Goal: Information Seeking & Learning: Learn about a topic

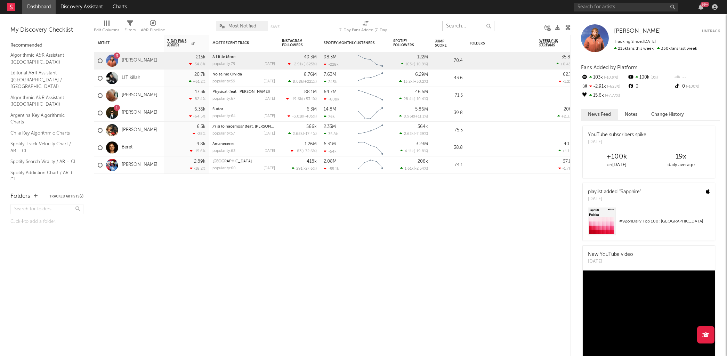
click at [461, 29] on input "text" at bounding box center [468, 26] width 52 height 10
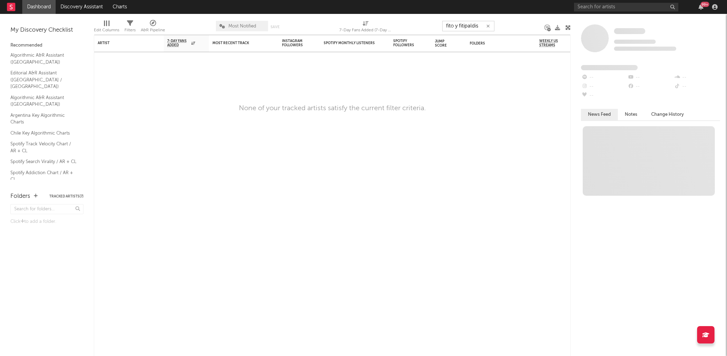
type input "fito y fitipaldis"
click at [605, 6] on input "text" at bounding box center [626, 7] width 104 height 9
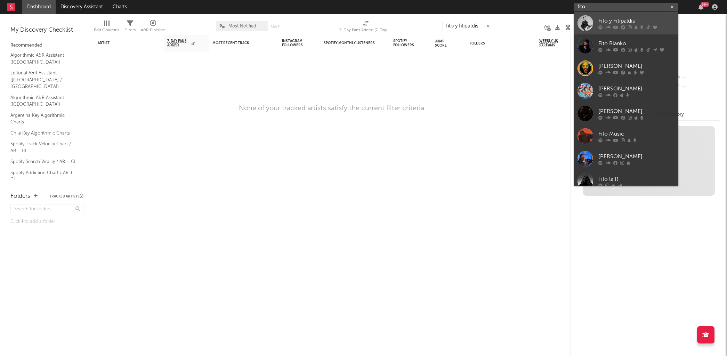
type input "fito"
click at [628, 25] on icon at bounding box center [630, 27] width 4 height 4
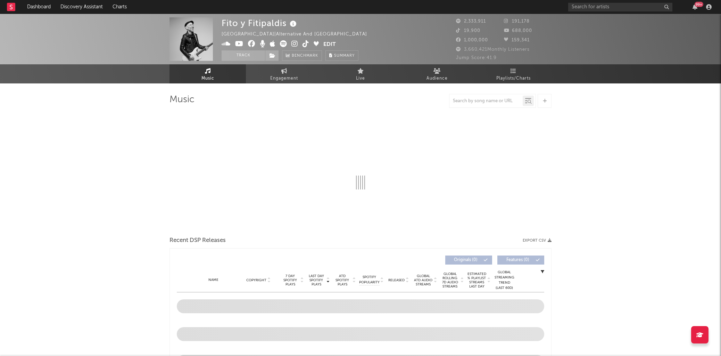
scroll to position [67, 0]
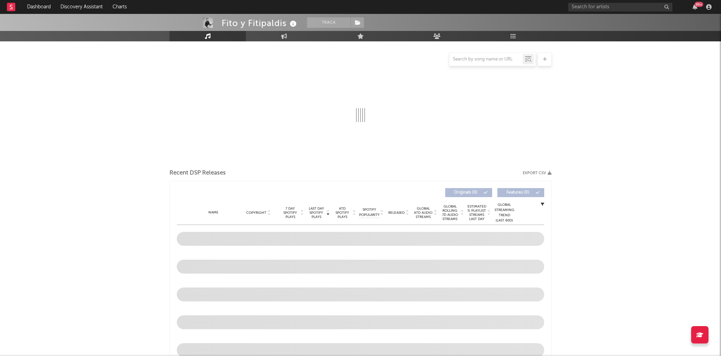
select select "6m"
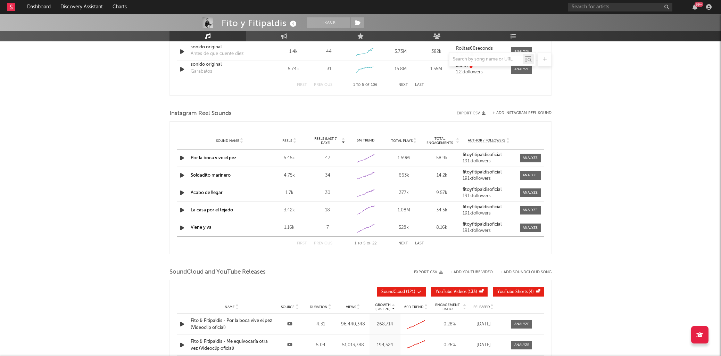
scroll to position [428, 0]
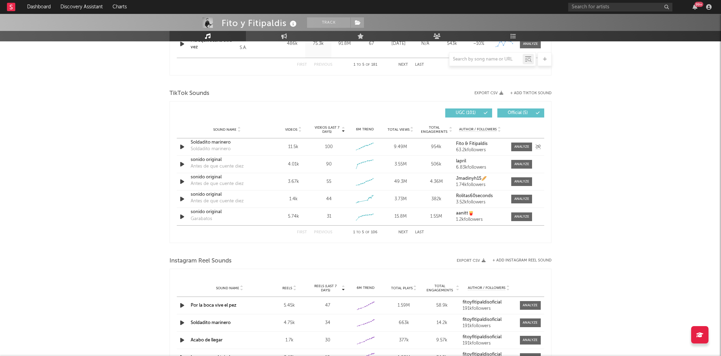
click at [247, 150] on div "Soldadito marinero Soldadito marinero" at bounding box center [227, 147] width 73 height 16
click at [521, 145] on div at bounding box center [522, 146] width 15 height 5
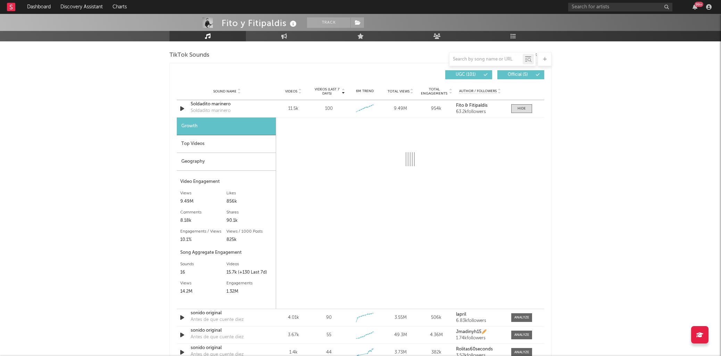
select select "6m"
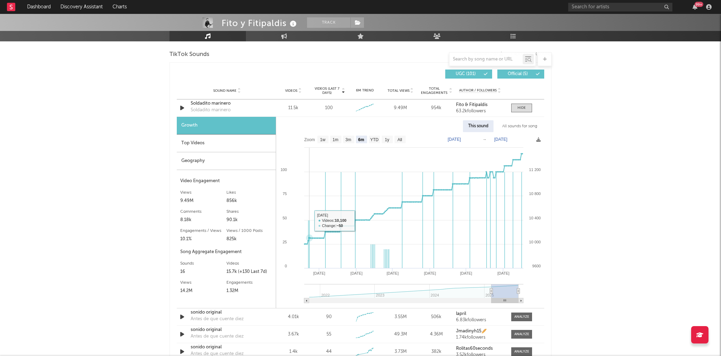
scroll to position [583, 0]
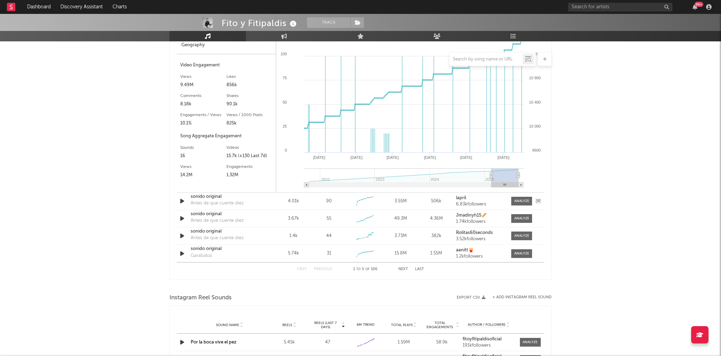
click at [251, 201] on div "sonido original Antes de que cuente diez" at bounding box center [227, 201] width 73 height 16
click at [519, 201] on div at bounding box center [522, 200] width 15 height 5
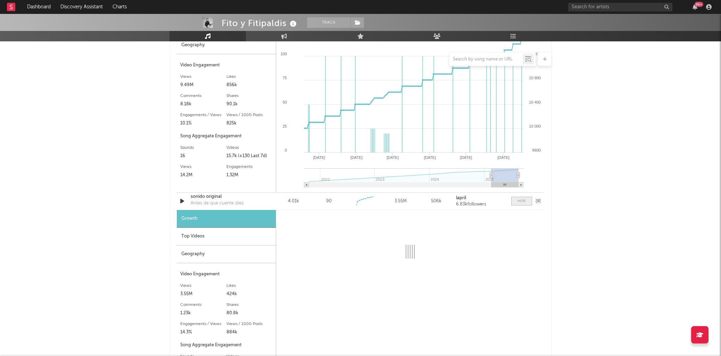
select select "1w"
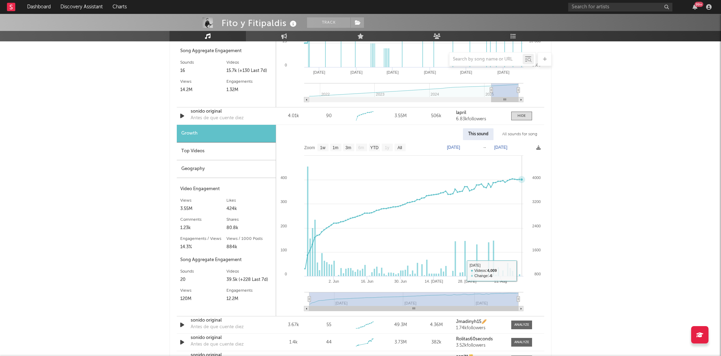
scroll to position [779, 0]
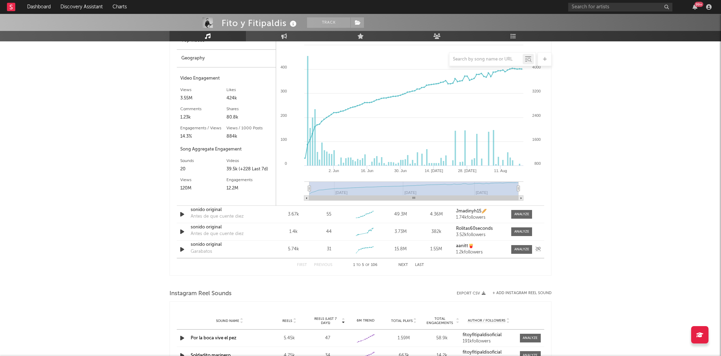
click at [218, 251] on div "sonido original Garabatos" at bounding box center [227, 249] width 73 height 16
click at [526, 252] on span at bounding box center [522, 249] width 21 height 9
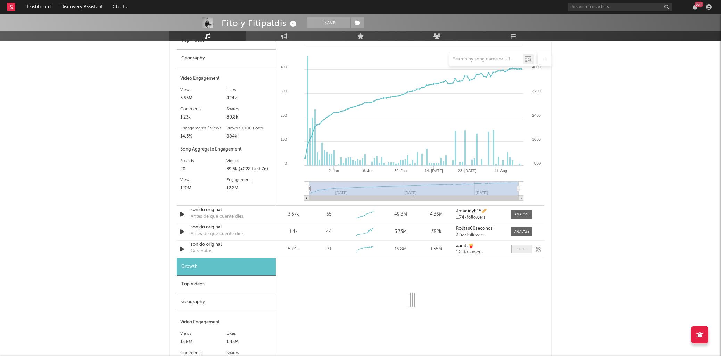
select select "1w"
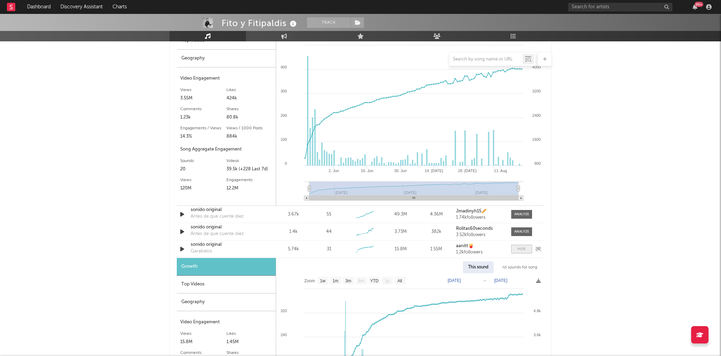
scroll to position [853, 0]
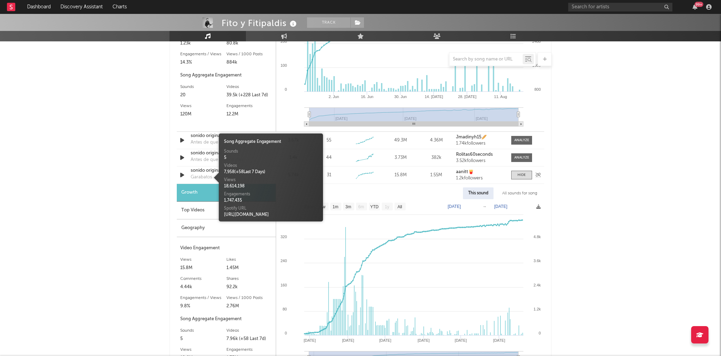
click at [195, 175] on div "Garabatos" at bounding box center [202, 177] width 22 height 7
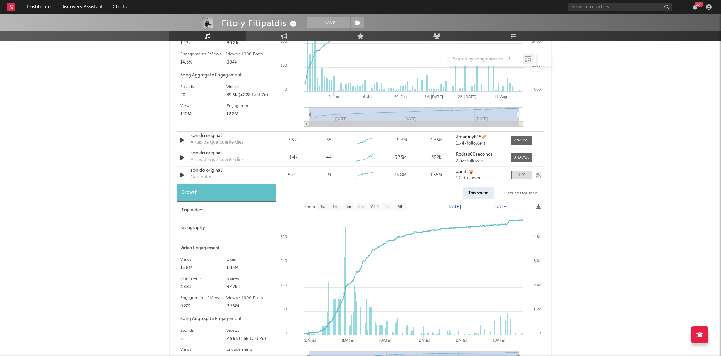
click at [198, 170] on div "sonido original" at bounding box center [227, 170] width 73 height 7
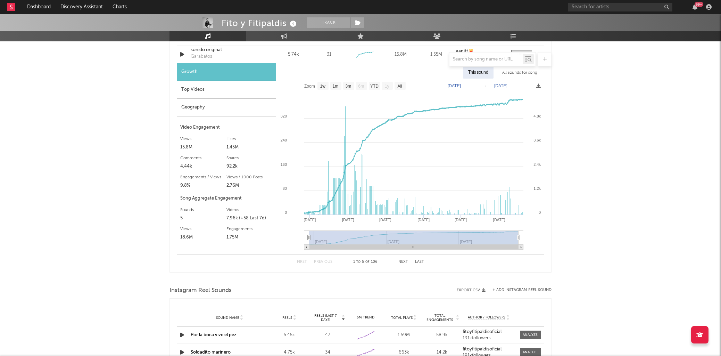
click at [401, 261] on button "Next" at bounding box center [404, 262] width 10 height 4
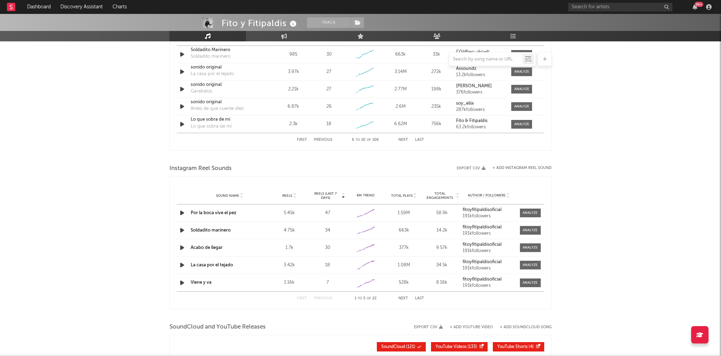
scroll to position [402, 0]
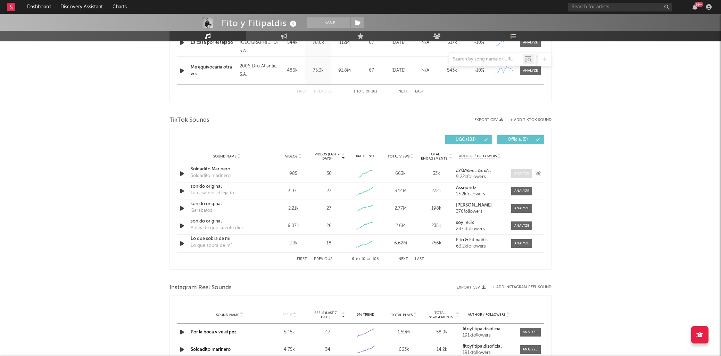
click at [513, 176] on span at bounding box center [522, 173] width 21 height 9
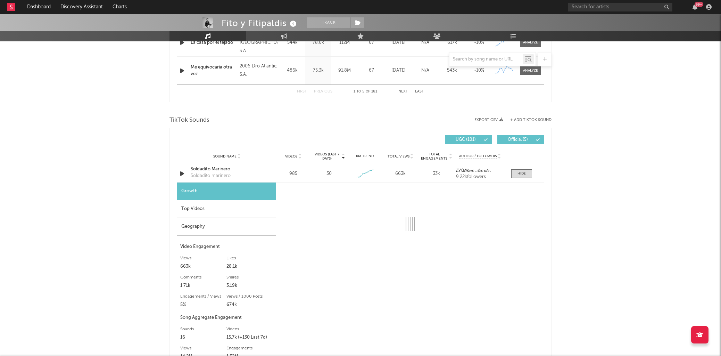
select select "6m"
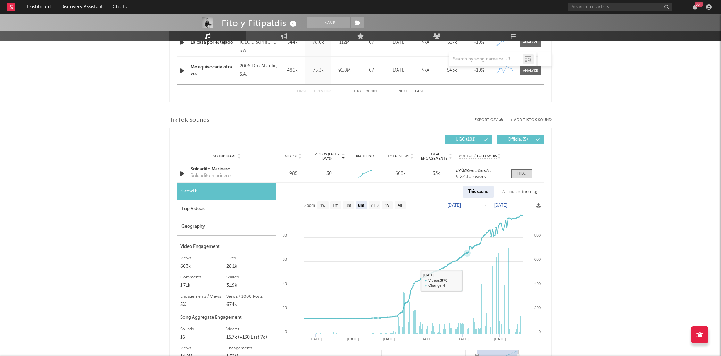
scroll to position [535, 0]
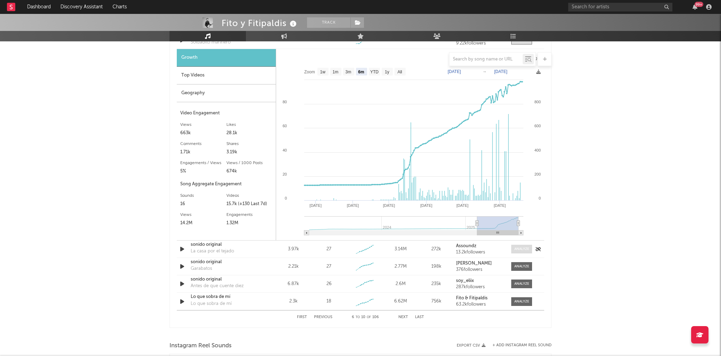
click at [519, 249] on div at bounding box center [522, 248] width 15 height 5
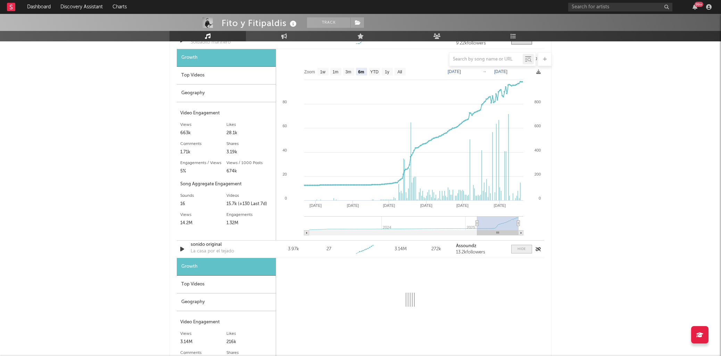
select select "6m"
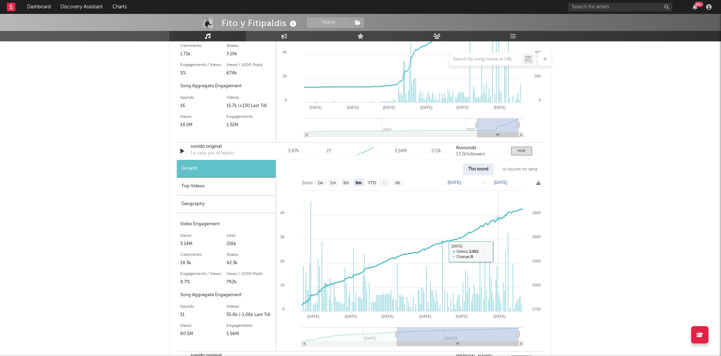
scroll to position [753, 0]
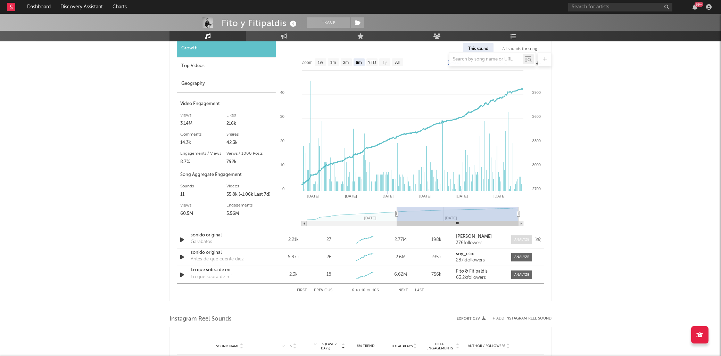
click at [521, 242] on span at bounding box center [522, 239] width 21 height 9
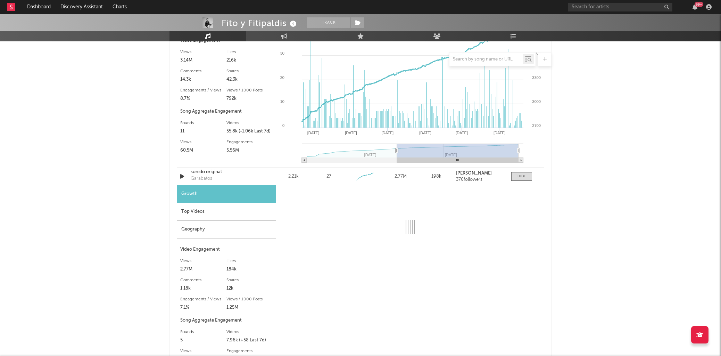
scroll to position [821, 0]
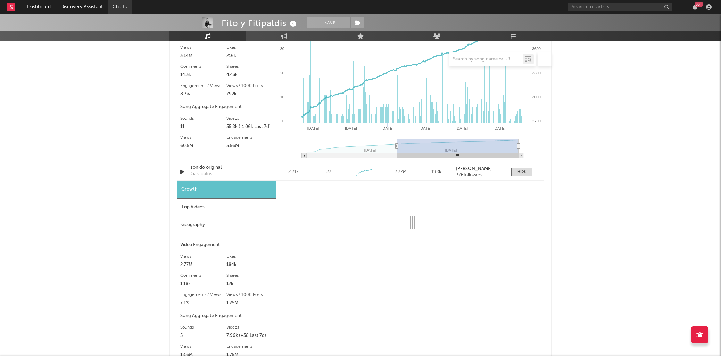
select select "6m"
